Goal: Contribute content

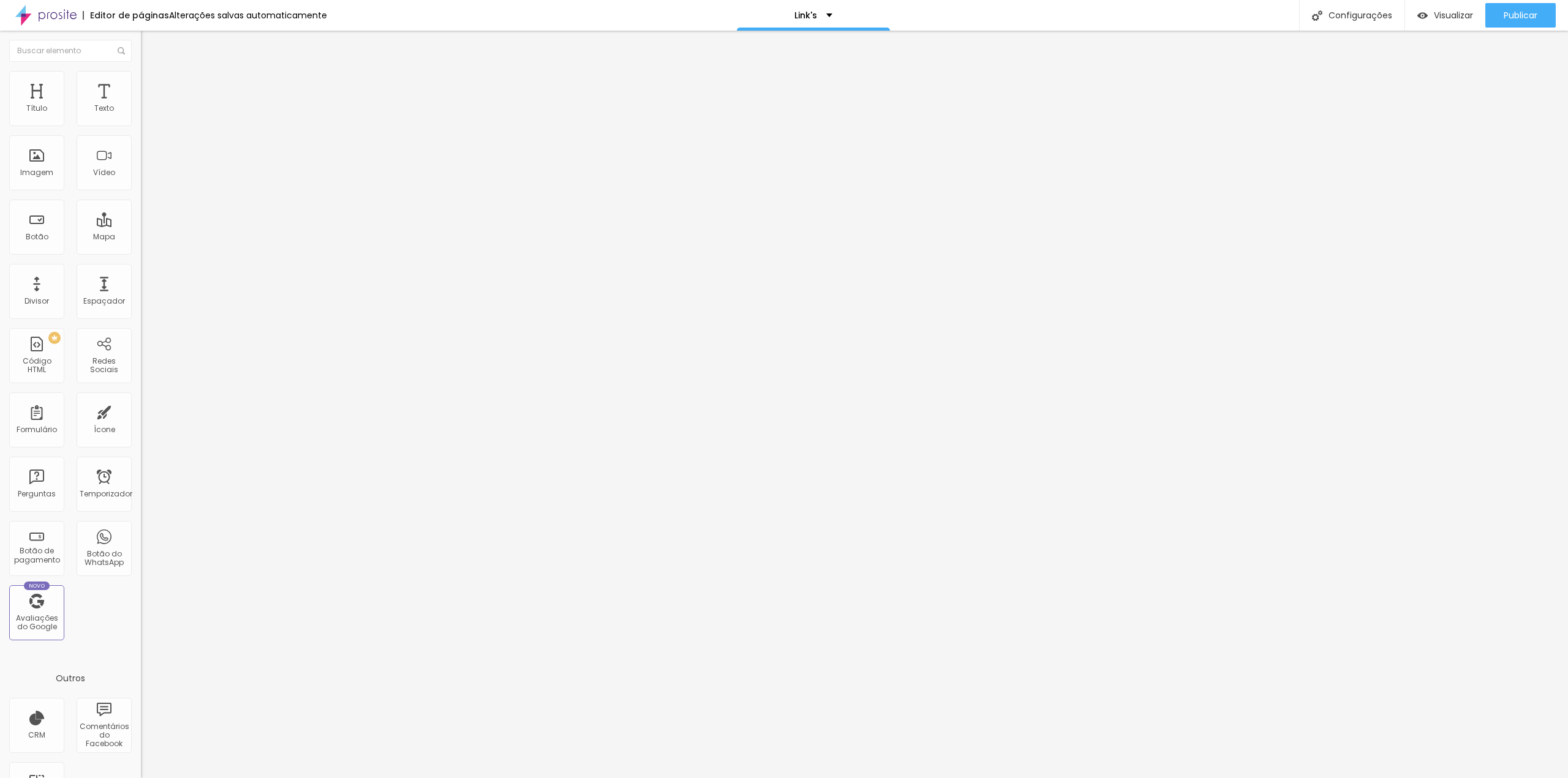
click at [141, 126] on div "Texto Gestantes conheçam nossas experiências de Registro de Parto" at bounding box center [211, 111] width 141 height 30
click at [141, 115] on input "Gestantes conheçam nossas experiências de Registro de Parto" at bounding box center [214, 109] width 147 height 13
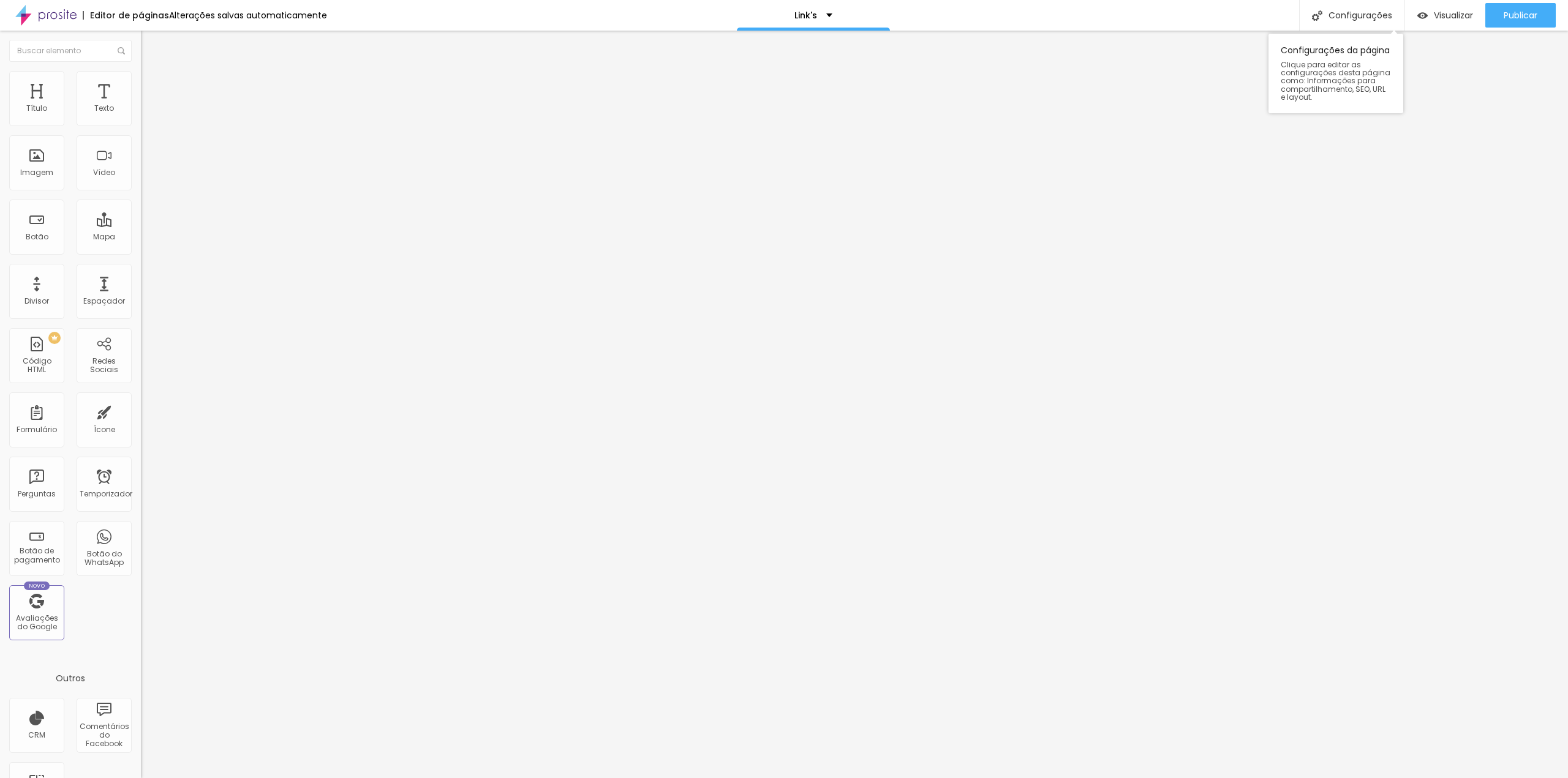
type input "WORKSHOP RENASCER - Foto e filme de Parto 20 e 21 /2026"
click at [1539, 15] on button "Publicar" at bounding box center [1520, 15] width 70 height 24
click at [141, 240] on div "URL" at bounding box center [211, 236] width 141 height 8
click at [141, 252] on input "[DOMAIN_NAME][URL]" at bounding box center [214, 246] width 147 height 13
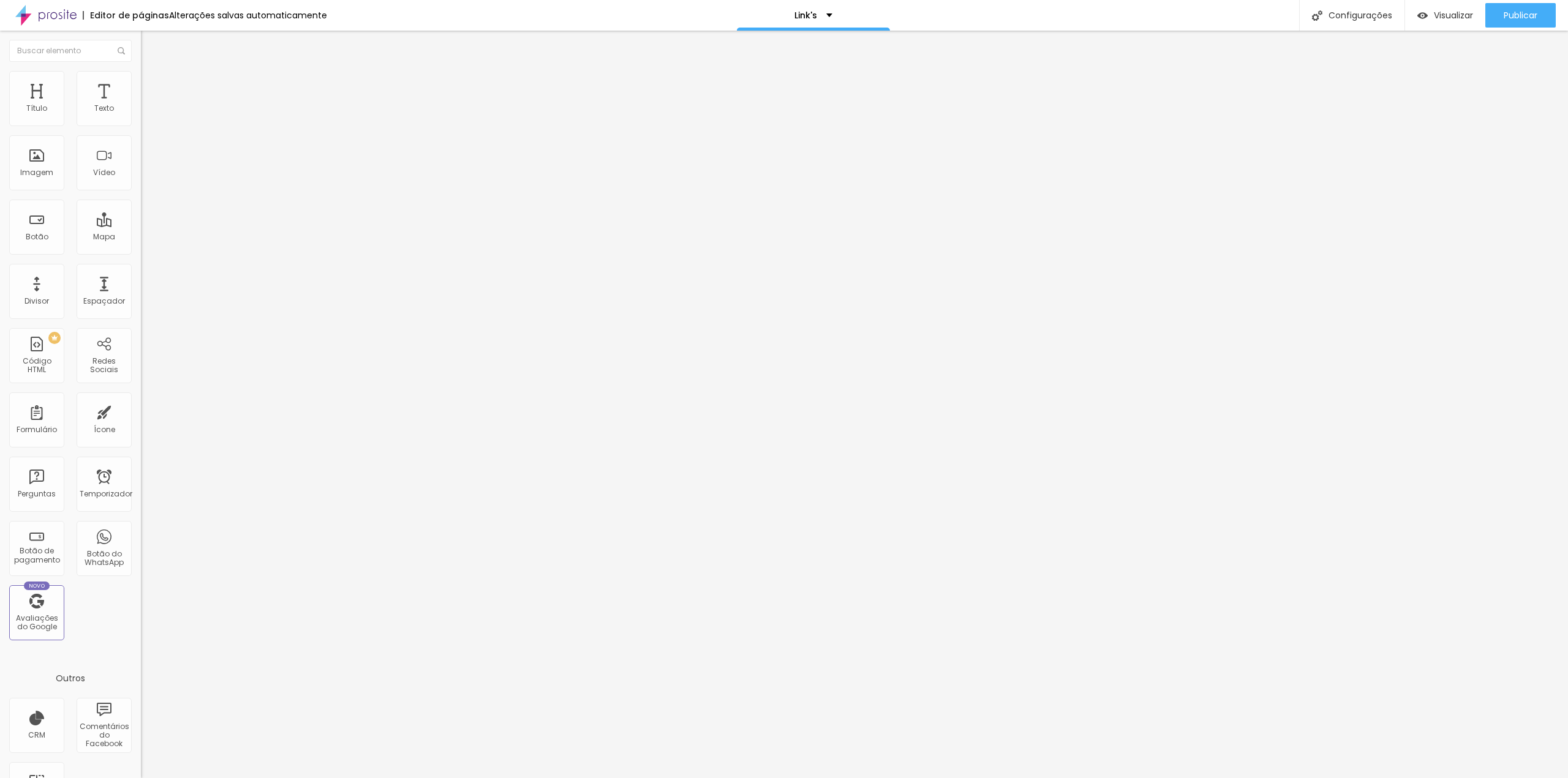
click at [141, 252] on input "[DOMAIN_NAME][URL]" at bounding box center [214, 246] width 147 height 13
click at [1510, 19] on font "Publicar" at bounding box center [1520, 15] width 34 height 13
click at [141, 252] on input "[DOMAIN_NAME][URL]" at bounding box center [214, 246] width 147 height 13
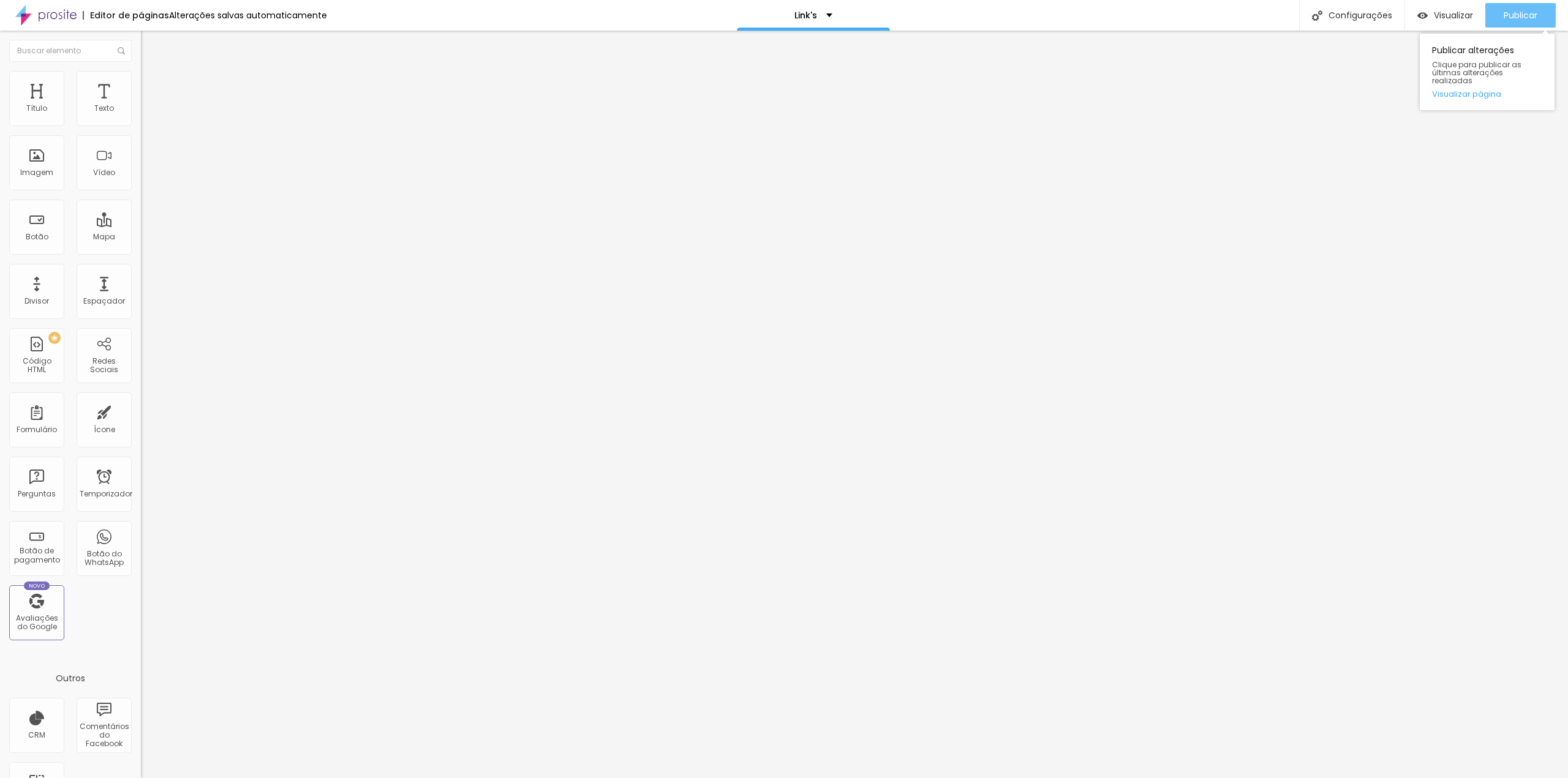
click at [1498, 19] on button "Publicar" at bounding box center [1520, 15] width 70 height 24
click at [141, 243] on div "URL [DOMAIN_NAME][URL]" at bounding box center [211, 248] width 141 height 30
click at [141, 271] on div "Texto Gestantes conheçam nossas experiências de Registro de Parto Alinhamento […" at bounding box center [211, 188] width 141 height 186
click at [141, 274] on img at bounding box center [143, 270] width 6 height 6
click at [141, 218] on div "Link" at bounding box center [211, 225] width 141 height 15
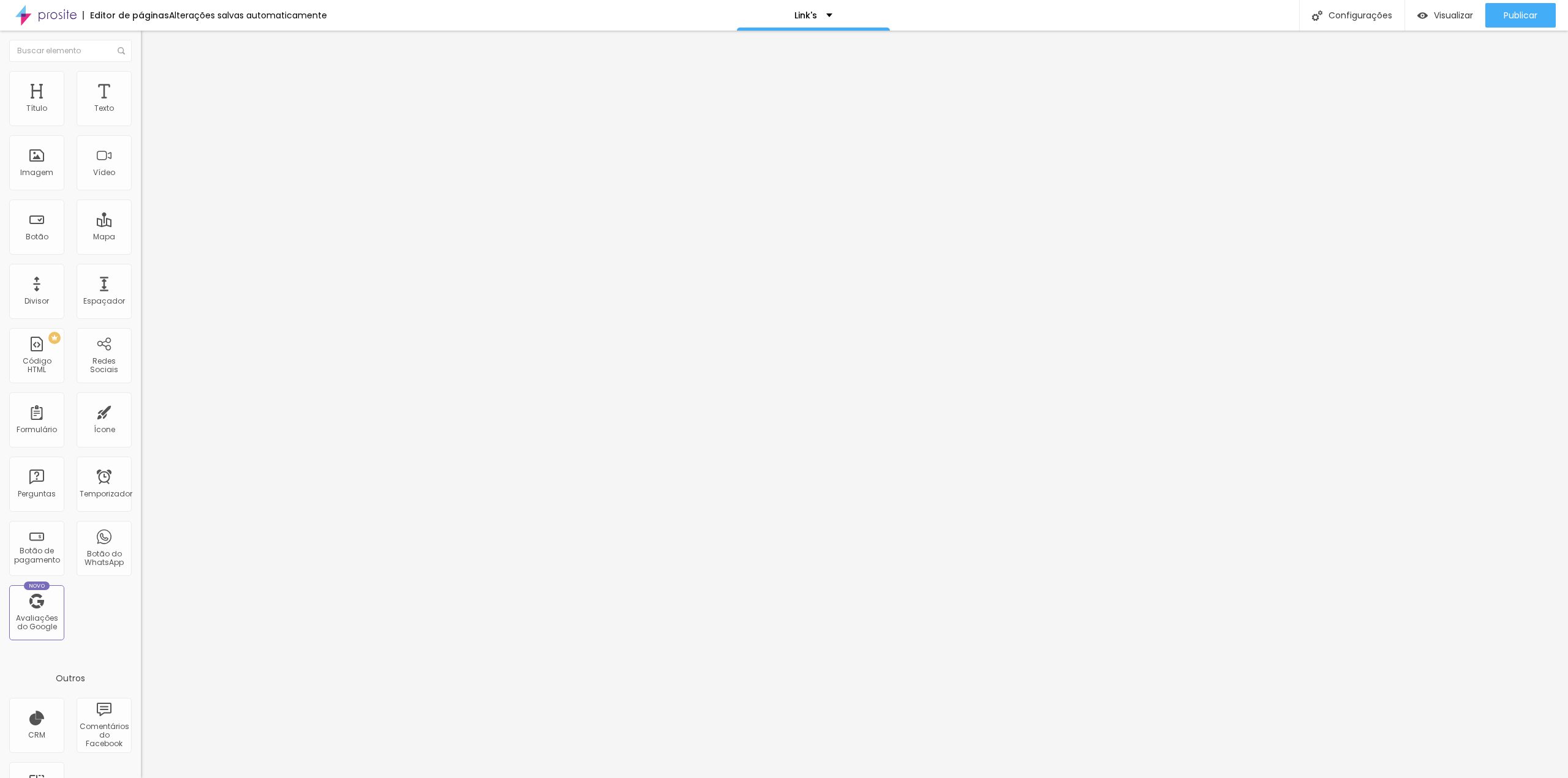
click at [141, 218] on div "Link" at bounding box center [211, 225] width 141 height 15
drag, startPoint x: 111, startPoint y: 252, endPoint x: 0, endPoint y: 252, distance: 111.0
click at [141, 252] on div "Texto WORKSHOP RENASCER - Foto e filme de Parto 20 e 21 /2026 Alinhamento Taman…" at bounding box center [211, 188] width 141 height 186
click at [141, 274] on img at bounding box center [143, 270] width 6 height 6
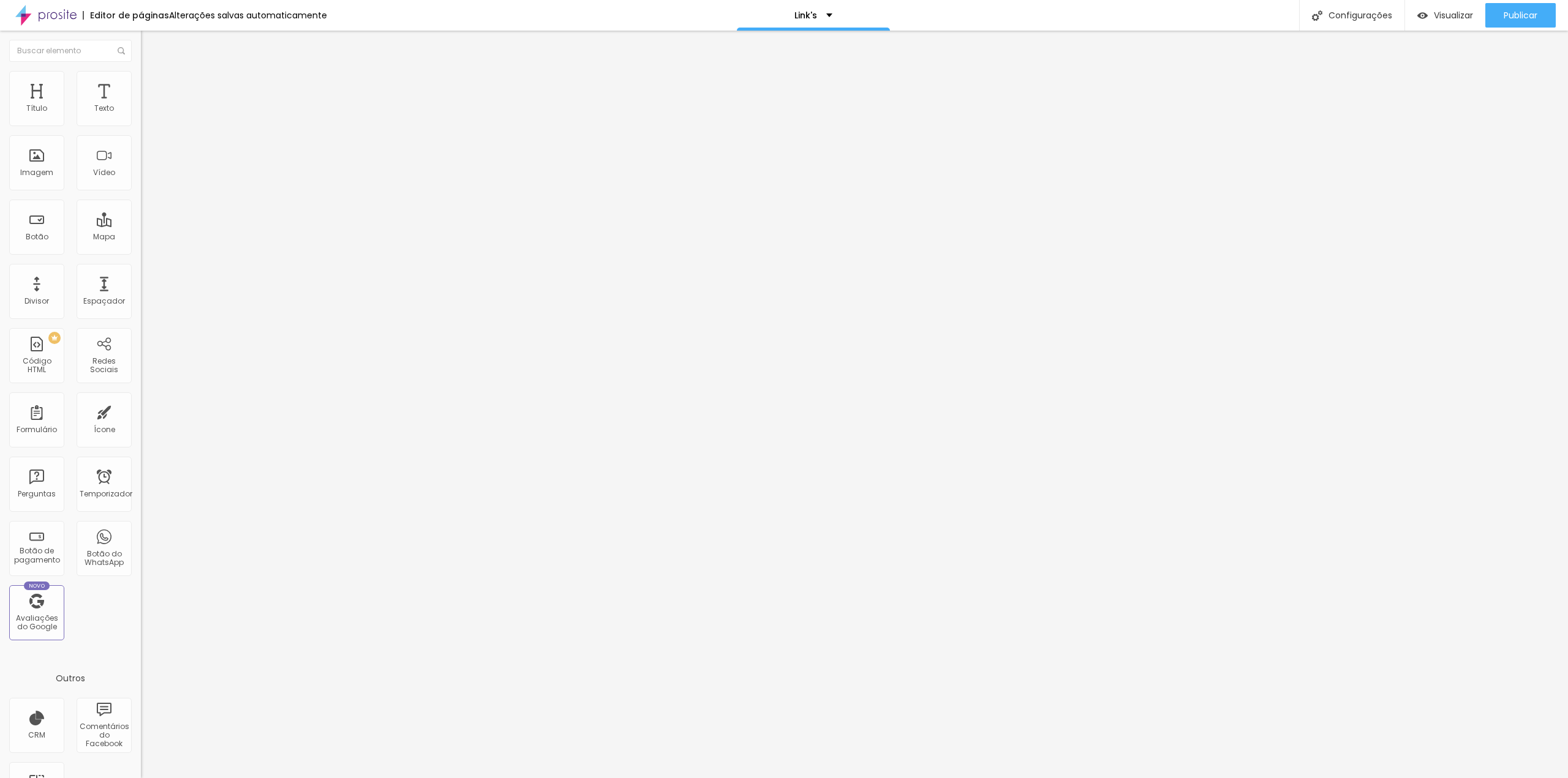
click at [141, 115] on input "WORKSHOP RENASCER - Foto e filme de Parto 20 e 21 /2026Clique no link abaixo" at bounding box center [214, 109] width 147 height 13
type input "WORKSHOP RENASCER - Foto e filme de Parto 20 e 21 /2026 Clique no link abaixo"
click at [141, 115] on input "WORKSHOP RENASCER - Foto e filme de Parto 20 e 21 /2026 Clique no link abaixo" at bounding box center [214, 109] width 147 height 13
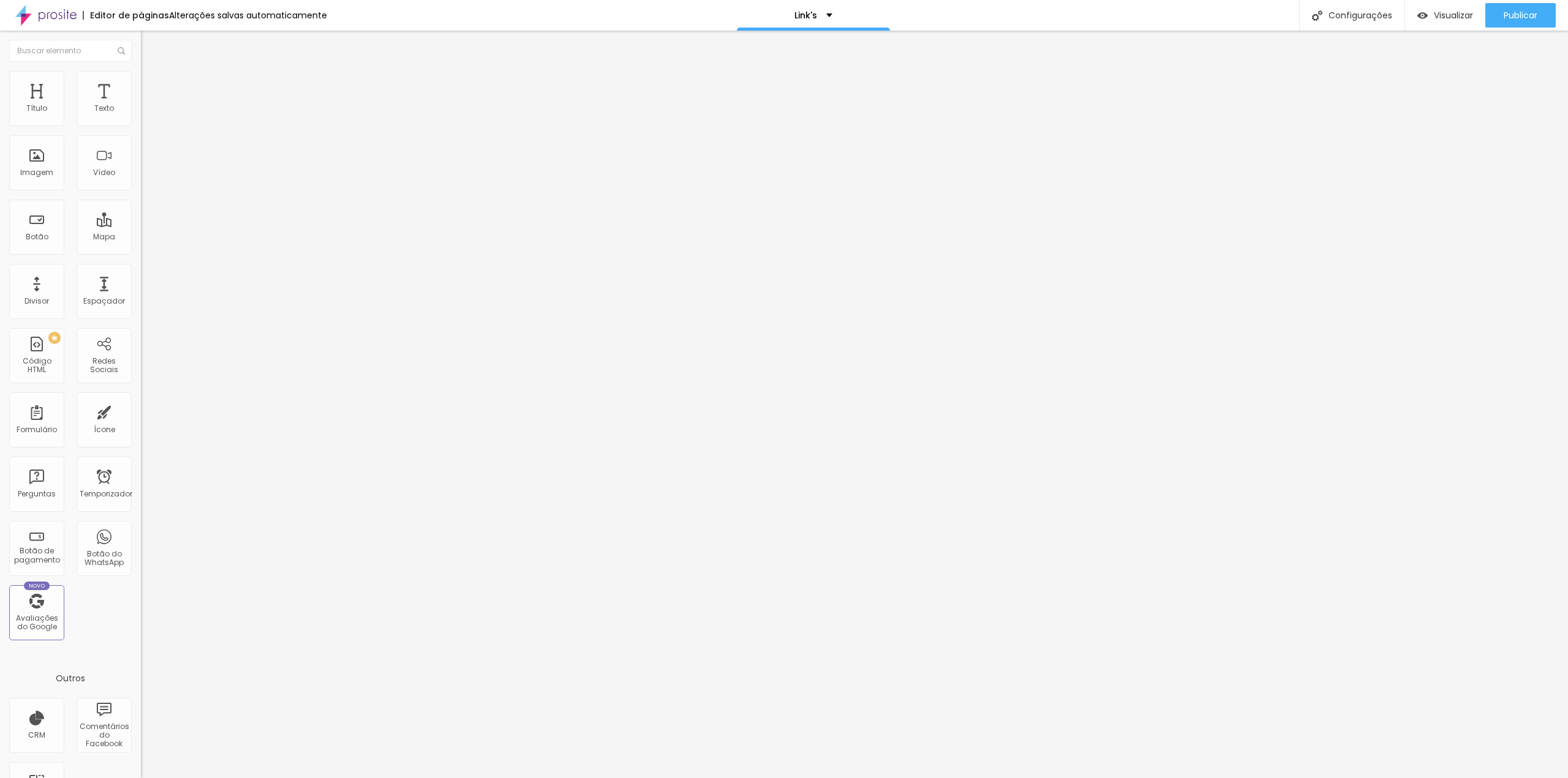
type input "WORKSHOP RENASCER - Foto e filme de Parto 20 e 21 /2026"
click at [141, 274] on div "URL Abrir em uma nova aba" at bounding box center [211, 253] width 141 height 41
click at [141, 268] on div at bounding box center [211, 268] width 141 height 0
drag, startPoint x: 75, startPoint y: 254, endPoint x: 90, endPoint y: 254, distance: 15.0
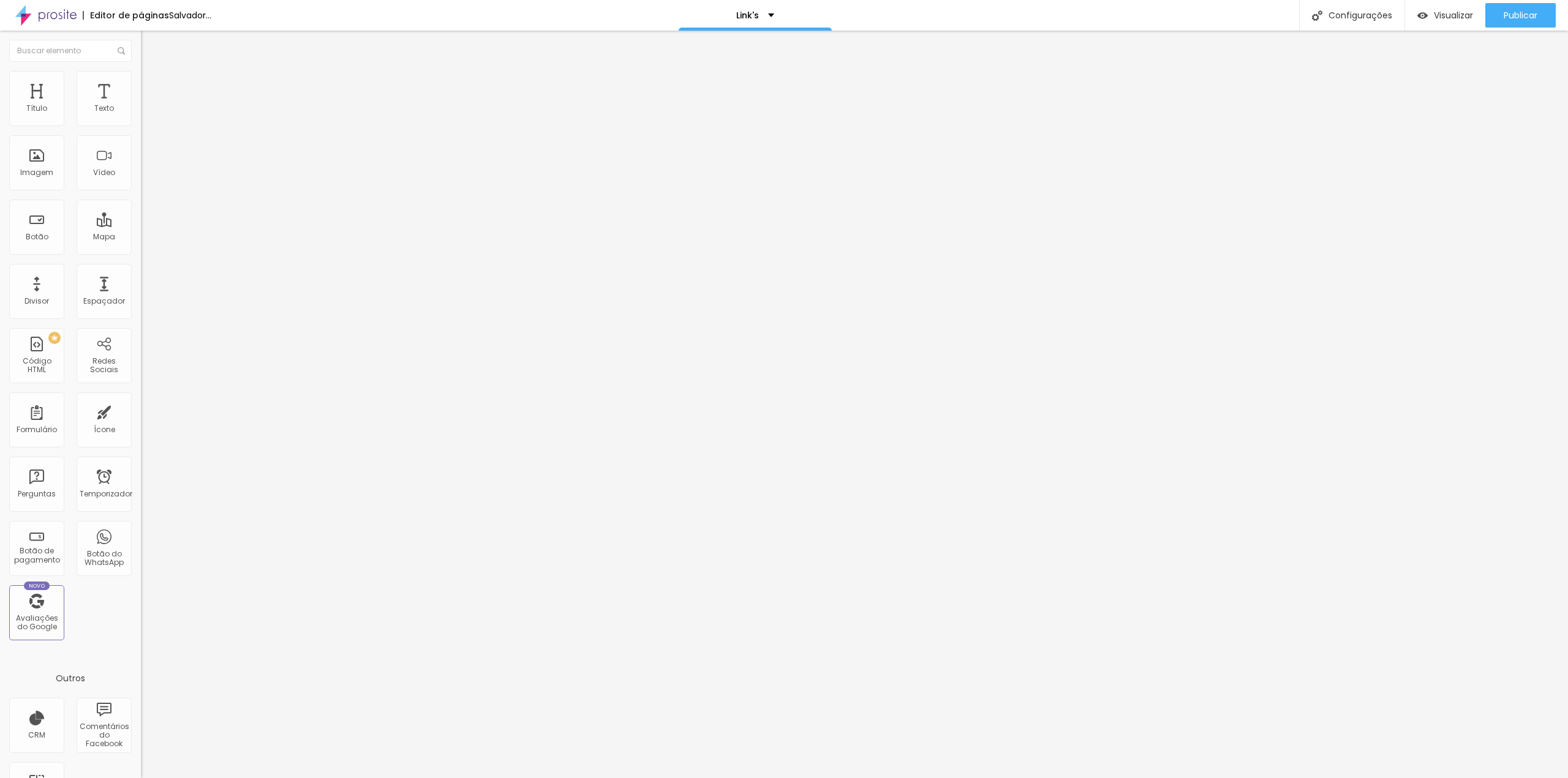
click at [141, 252] on input "text" at bounding box center [214, 246] width 147 height 13
type input "[URL][DOMAIN_NAME]"
click at [1512, 14] on font "Publicar" at bounding box center [1520, 15] width 34 height 13
click at [141, 252] on input "[DOMAIN_NAME][URL]" at bounding box center [214, 246] width 147 height 13
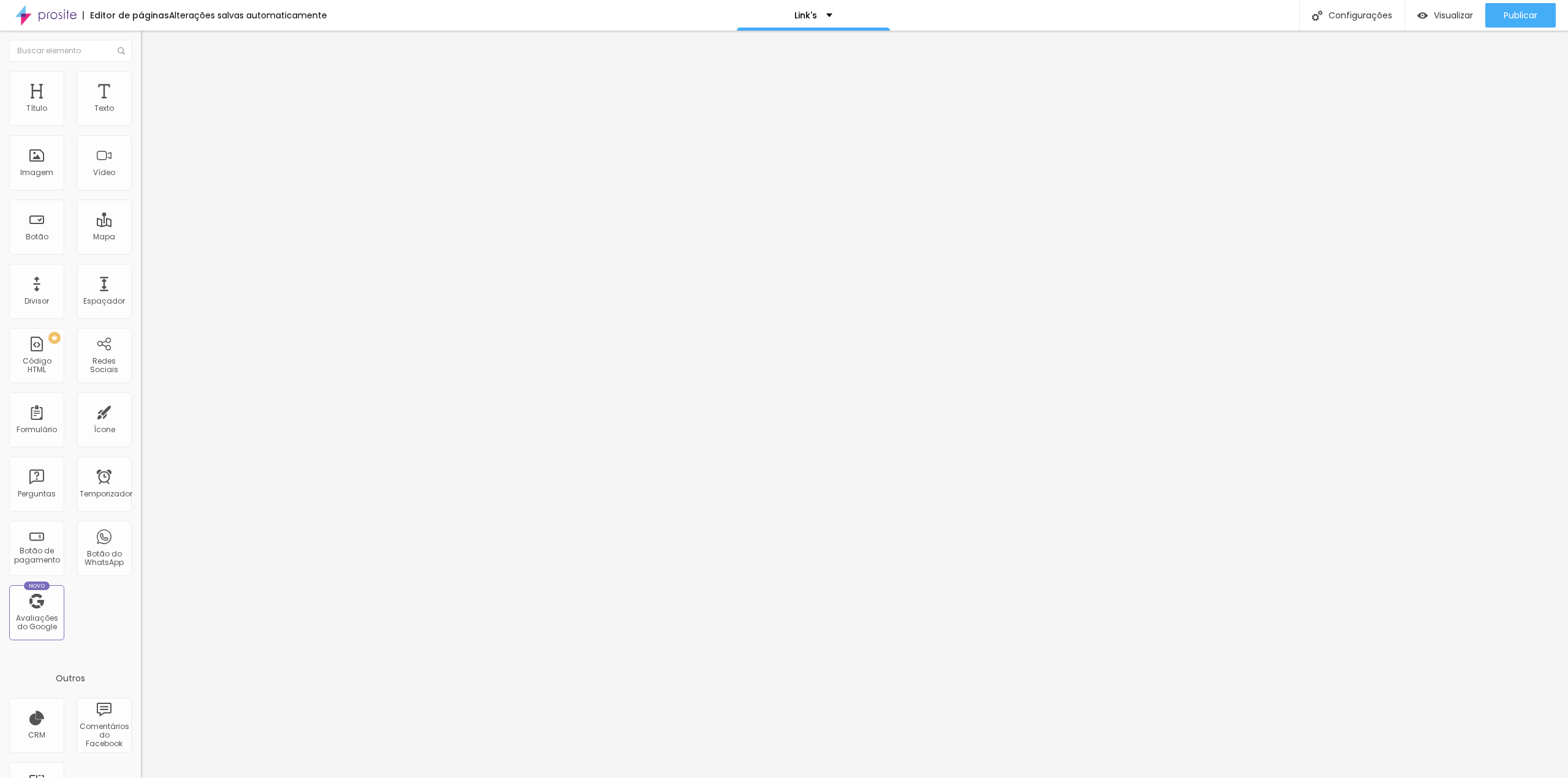
click at [141, 252] on input "[DOMAIN_NAME][URL]" at bounding box center [214, 246] width 147 height 13
click at [141, 252] on input "text" at bounding box center [214, 246] width 147 height 13
type input "[DOMAIN_NAME][URL]"
click at [141, 268] on div at bounding box center [211, 268] width 141 height 0
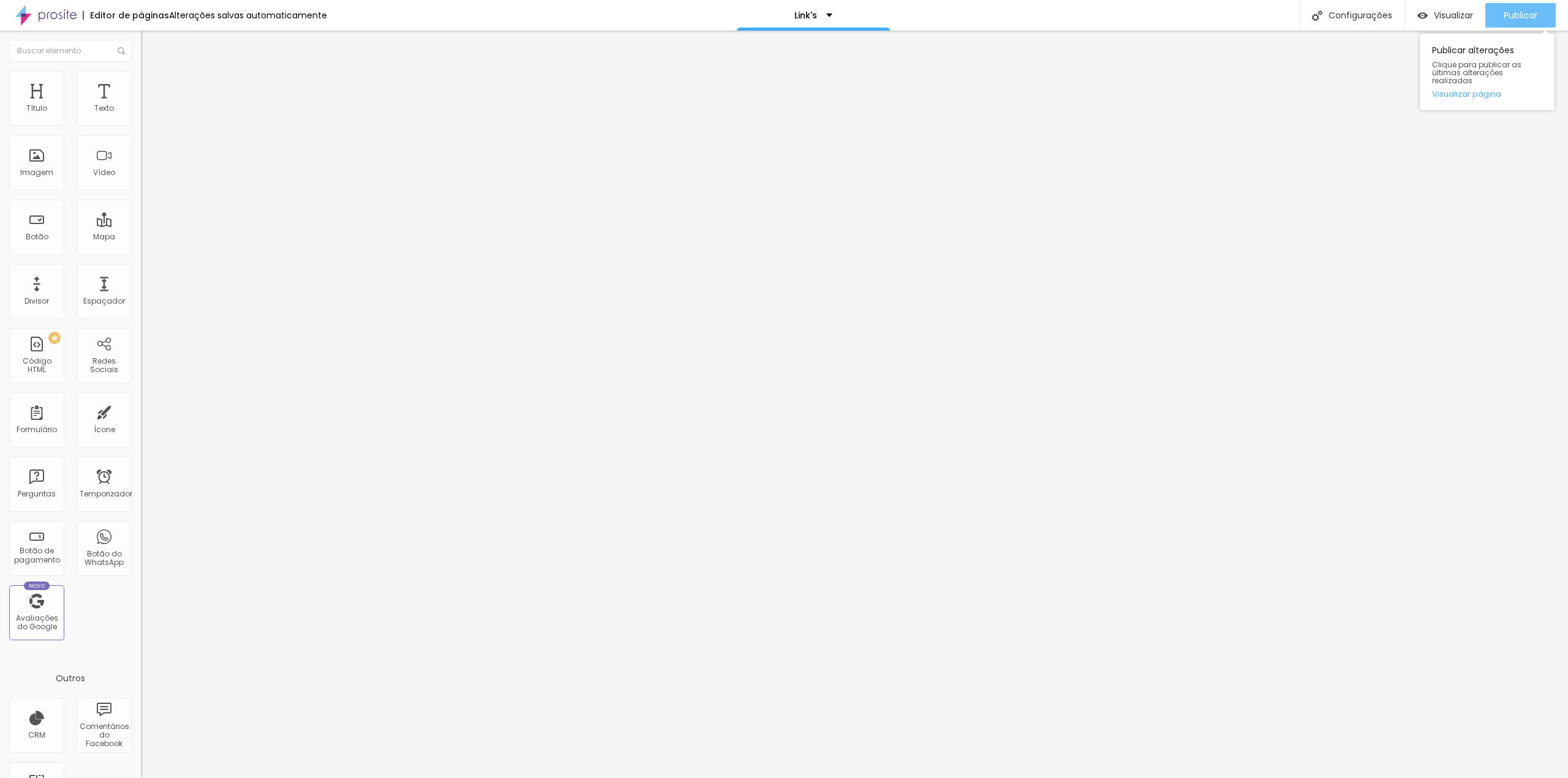
click at [1512, 6] on div "Publicar" at bounding box center [1520, 15] width 34 height 24
